Goal: Use online tool/utility

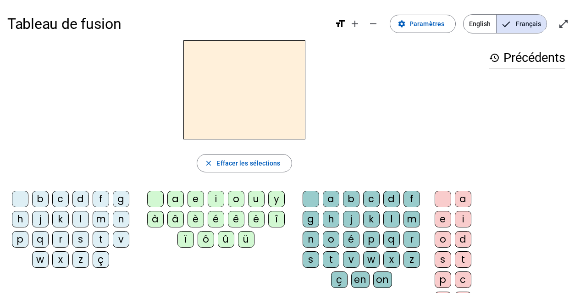
click at [77, 240] on div "s" at bounding box center [80, 239] width 17 height 17
click at [254, 204] on div "u" at bounding box center [256, 199] width 17 height 17
click at [41, 199] on div "b" at bounding box center [40, 199] width 17 height 17
click at [85, 221] on div "l" at bounding box center [80, 219] width 17 height 17
click at [79, 201] on div "d" at bounding box center [80, 199] width 17 height 17
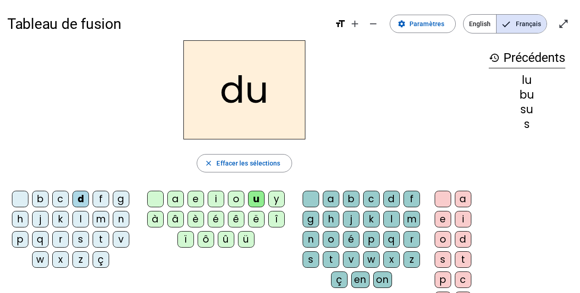
click at [100, 236] on div "t" at bounding box center [101, 239] width 17 height 17
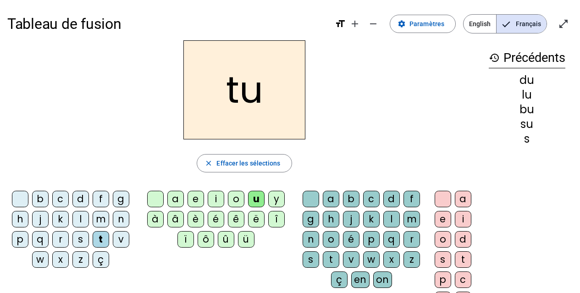
click at [177, 200] on div "a" at bounding box center [175, 199] width 17 height 17
click at [84, 237] on div "s" at bounding box center [80, 239] width 17 height 17
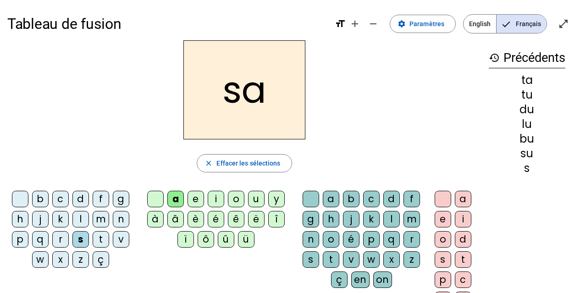
click at [102, 220] on div "m" at bounding box center [101, 219] width 17 height 17
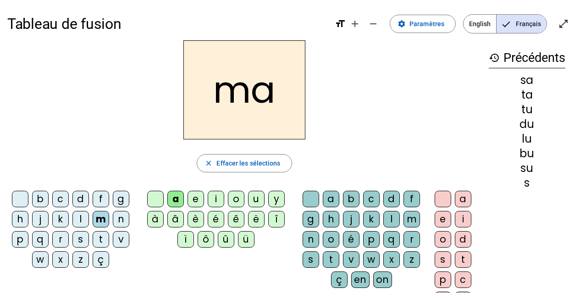
click at [91, 219] on letter-bubble "l" at bounding box center [82, 221] width 20 height 20
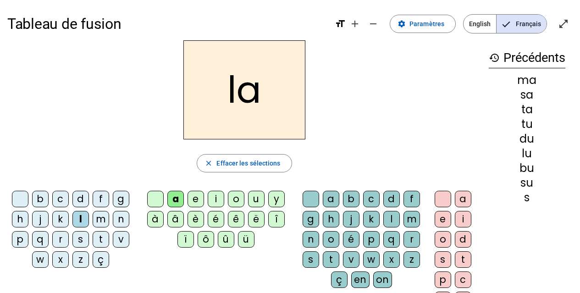
click at [197, 202] on div "e" at bounding box center [196, 199] width 17 height 17
